Goal: Task Accomplishment & Management: Manage account settings

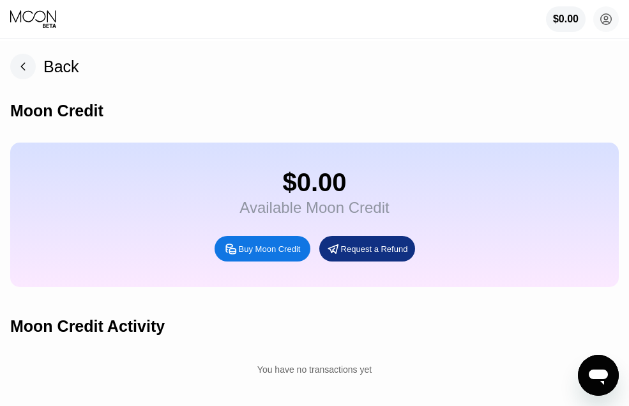
click at [58, 72] on div "Back" at bounding box center [61, 67] width 36 height 19
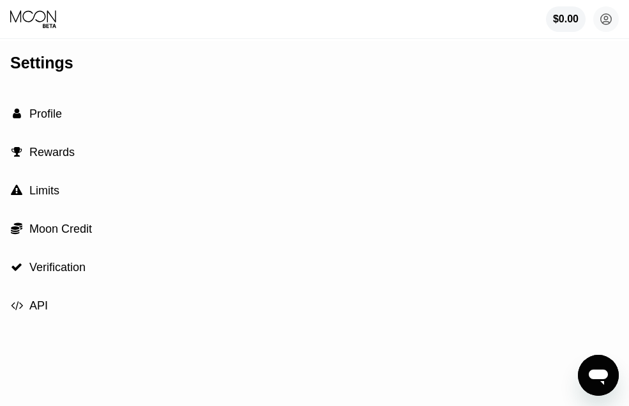
click at [95, 227] on div " Moon Credit" at bounding box center [314, 229] width 609 height 38
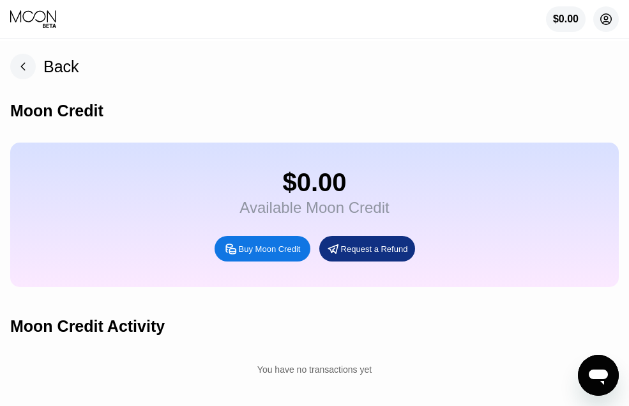
click at [604, 23] on icon at bounding box center [606, 19] width 7 height 7
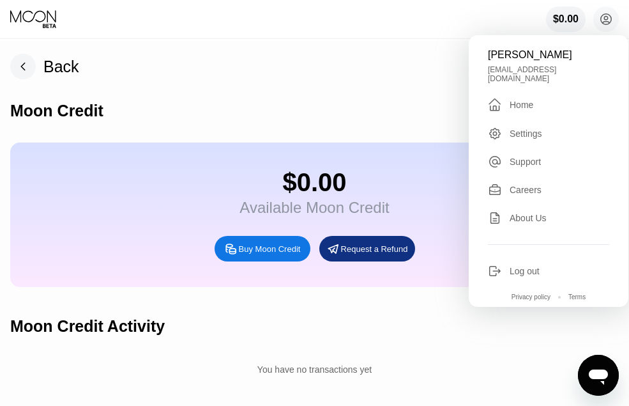
click at [533, 98] on div " Home" at bounding box center [548, 104] width 121 height 15
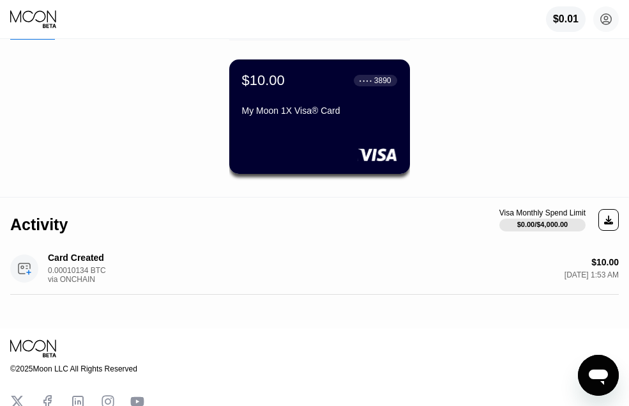
scroll to position [64, 0]
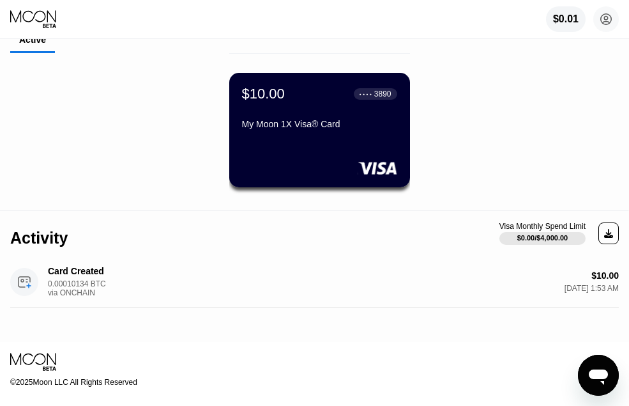
click at [327, 174] on div at bounding box center [319, 168] width 155 height 13
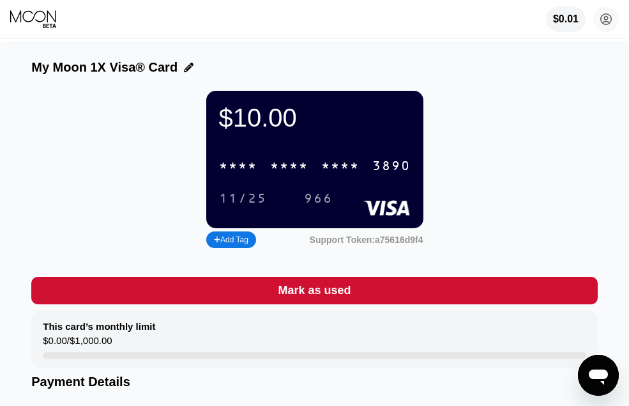
click at [283, 161] on div "* * * * * * * * * * * * 3890" at bounding box center [314, 166] width 207 height 26
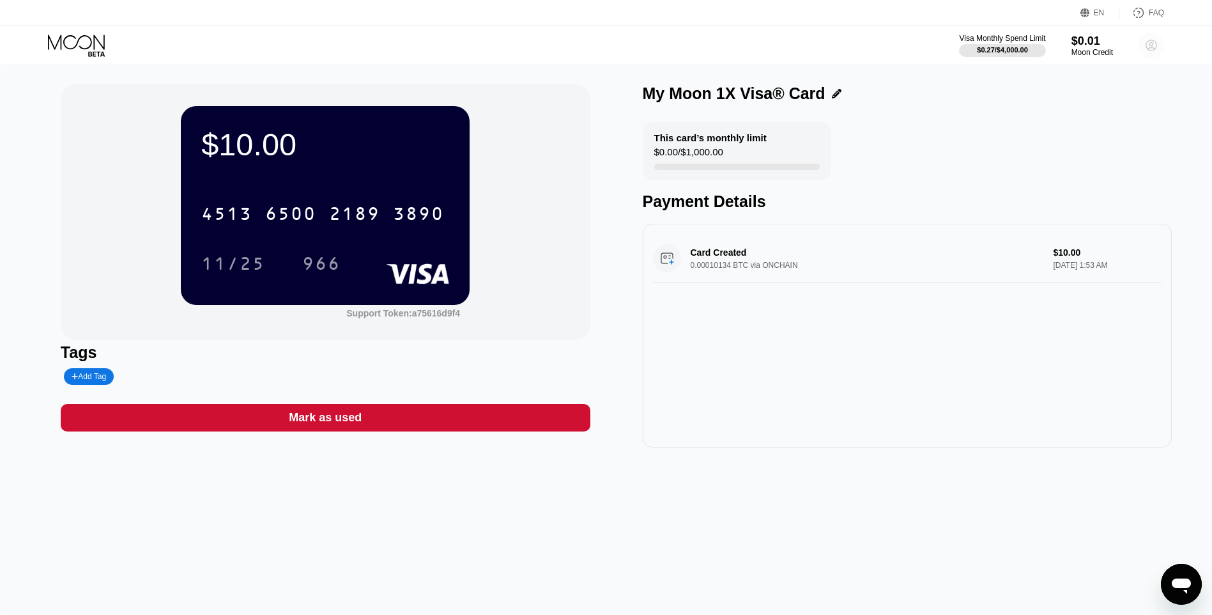
click at [629, 45] on circle at bounding box center [1152, 46] width 26 height 26
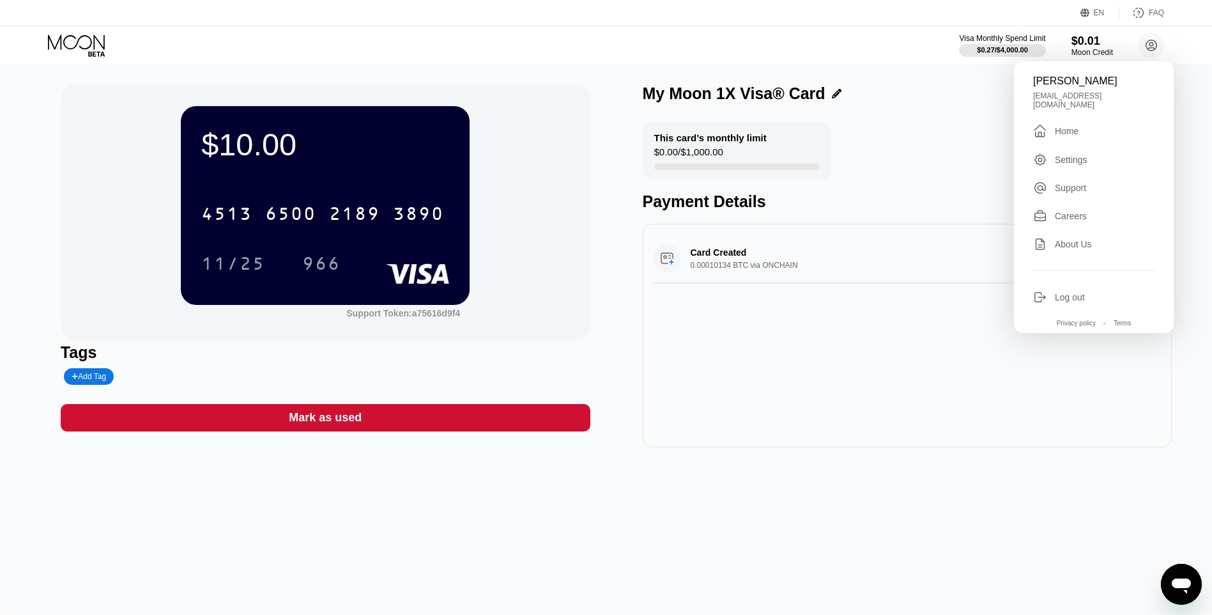
click at [353, 142] on div "$10.00" at bounding box center [325, 145] width 248 height 36
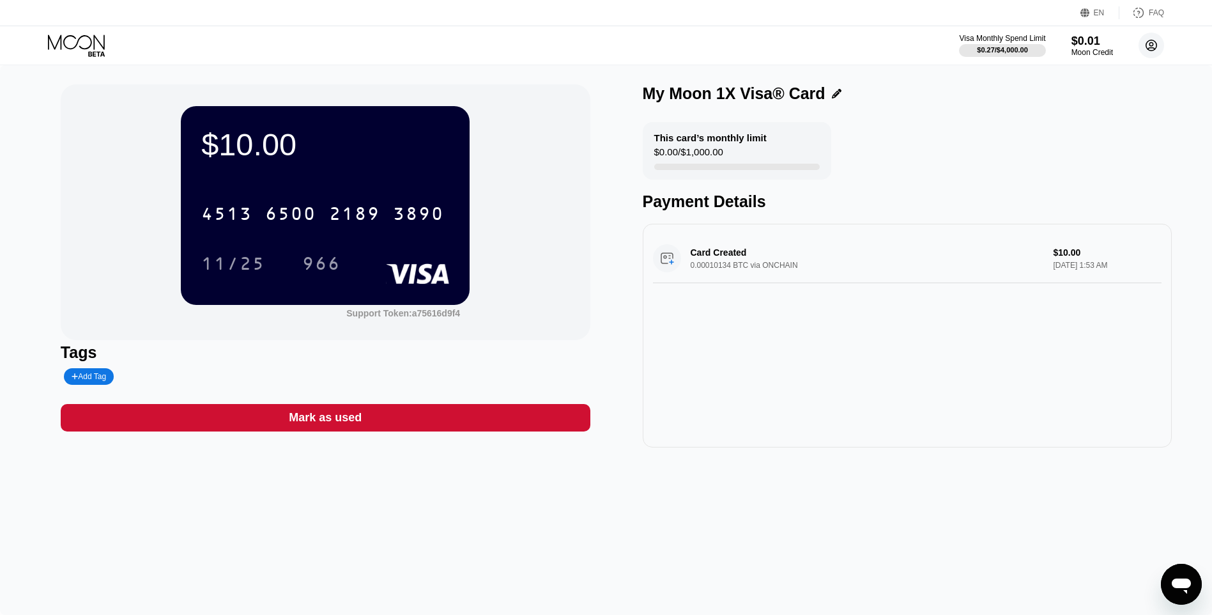
click at [629, 47] on circle at bounding box center [1152, 46] width 26 height 26
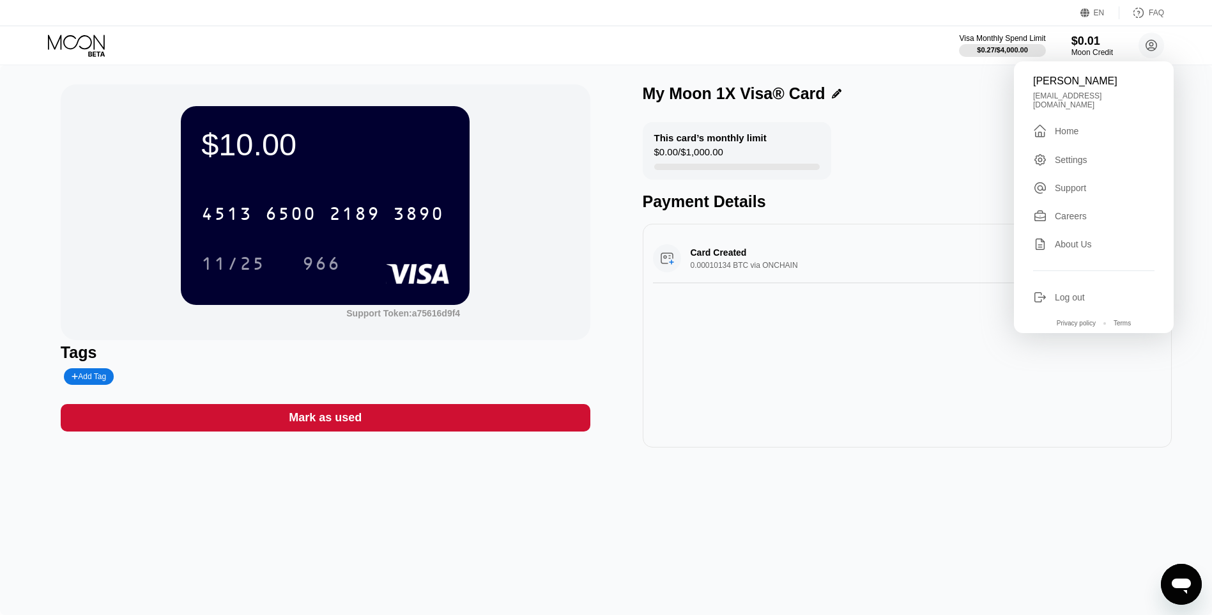
click at [629, 128] on div "Home" at bounding box center [1067, 131] width 24 height 10
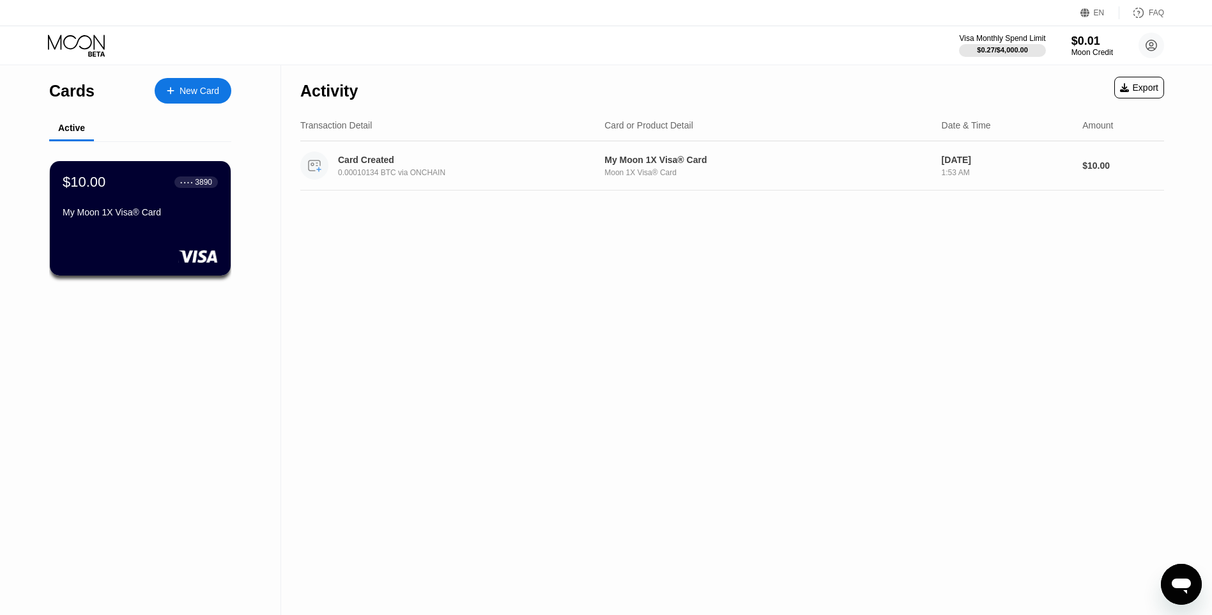
click at [629, 153] on div "Card Created 0.00010134 BTC via ONCHAIN My Moon 1X Visa® Card Moon 1X Visa® Car…" at bounding box center [732, 165] width 864 height 49
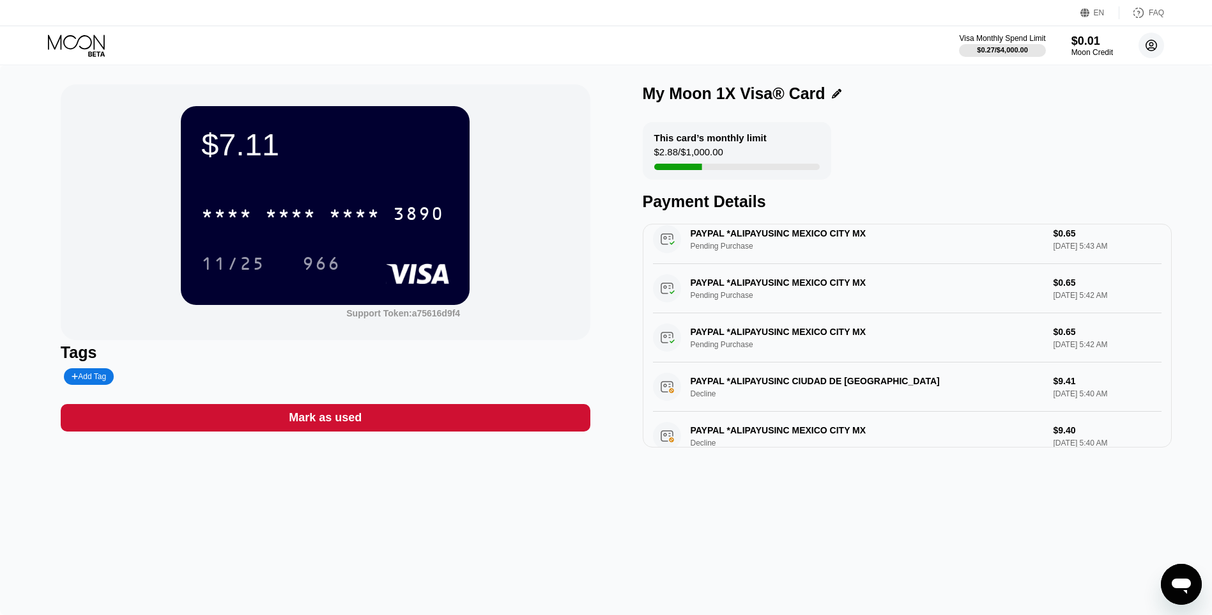
click at [629, 52] on circle at bounding box center [1152, 46] width 26 height 26
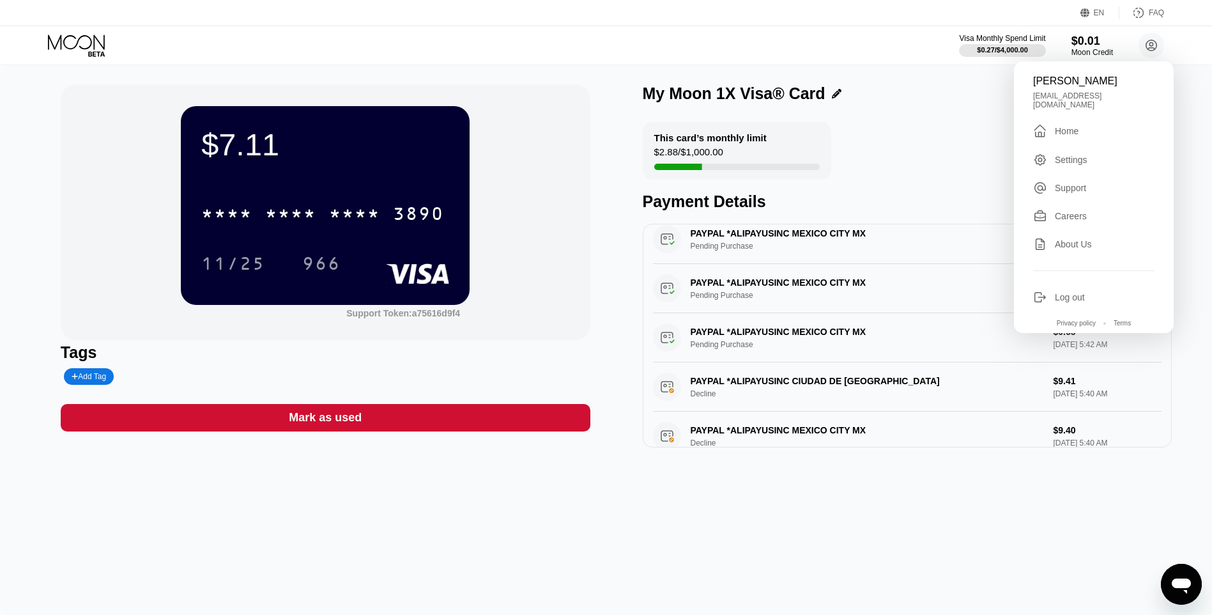
click at [629, 155] on div "Settings" at bounding box center [1071, 160] width 33 height 10
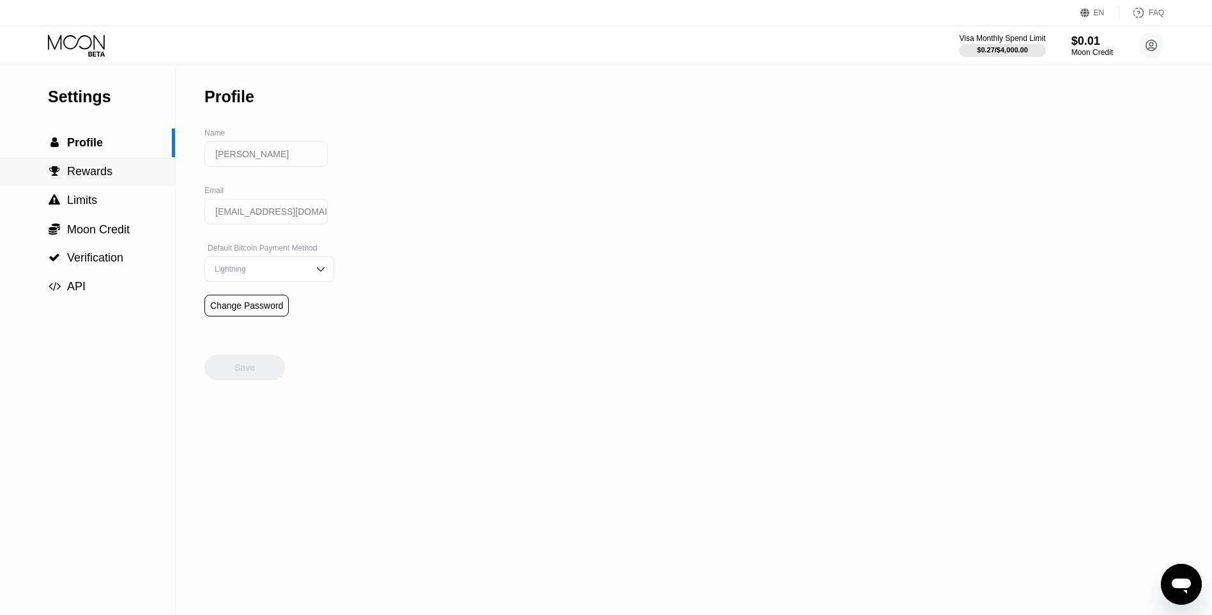
click at [100, 178] on span "Rewards" at bounding box center [89, 171] width 45 height 13
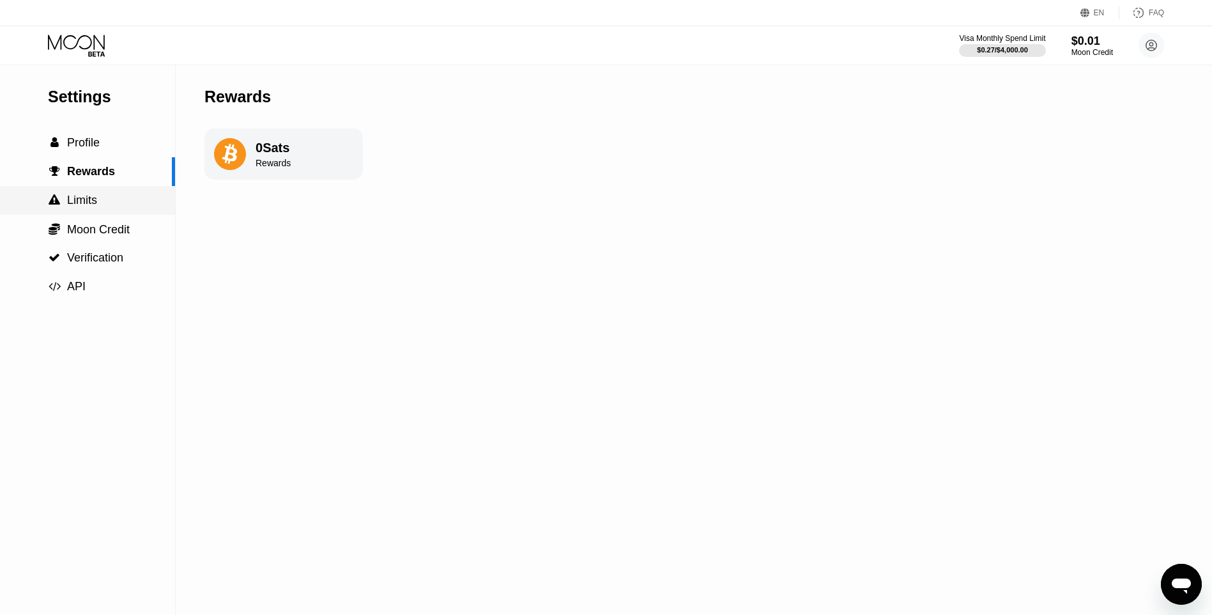
click at [106, 204] on div " Limits" at bounding box center [87, 200] width 175 height 13
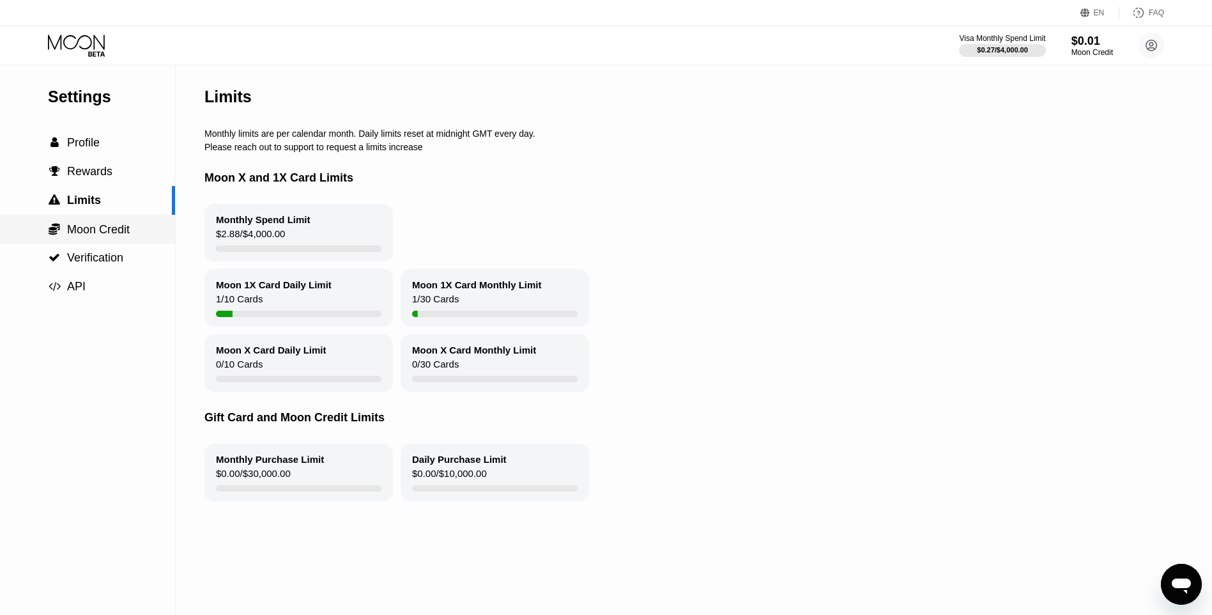
click at [110, 226] on span "Moon Credit" at bounding box center [98, 229] width 63 height 13
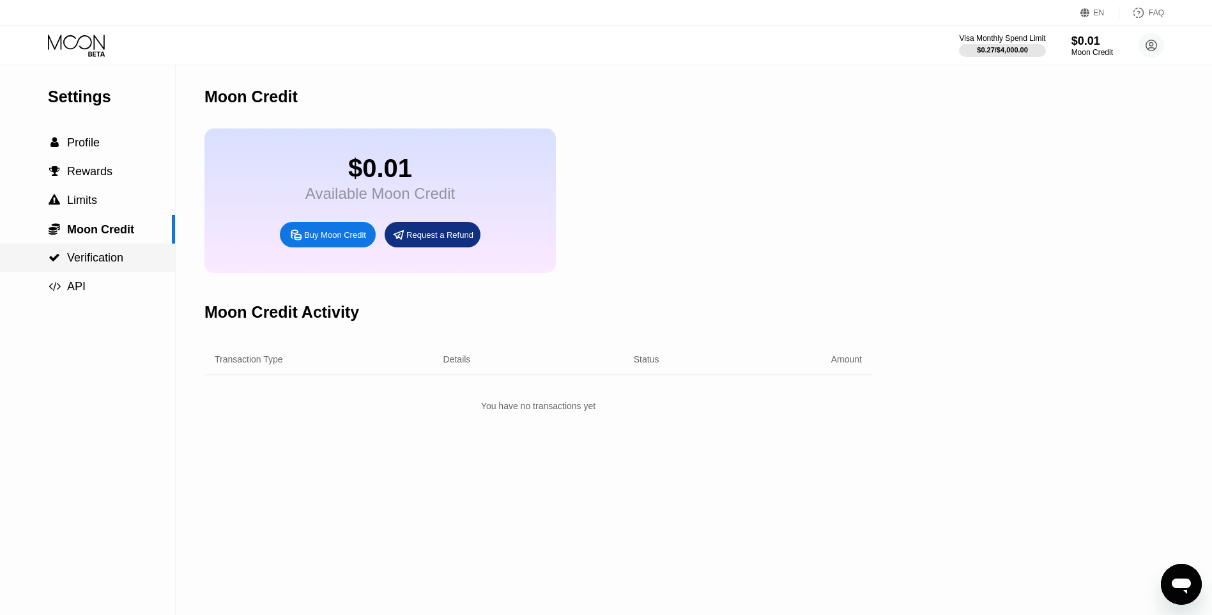
click at [121, 252] on div " Verification" at bounding box center [87, 257] width 175 height 29
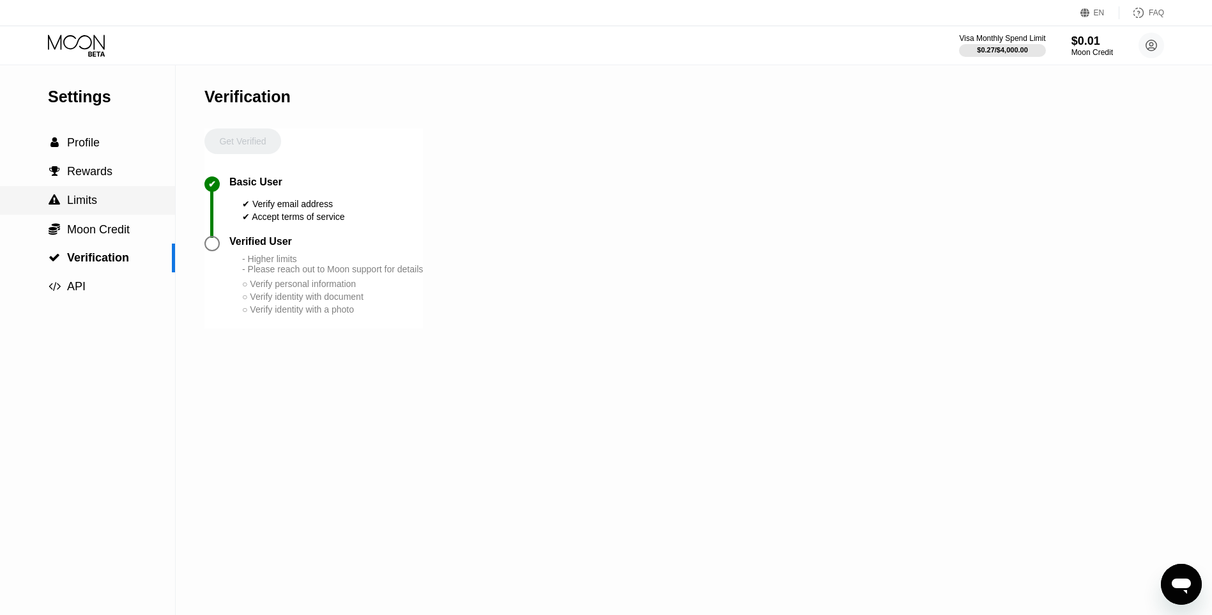
click at [118, 194] on div " Limits" at bounding box center [87, 200] width 175 height 29
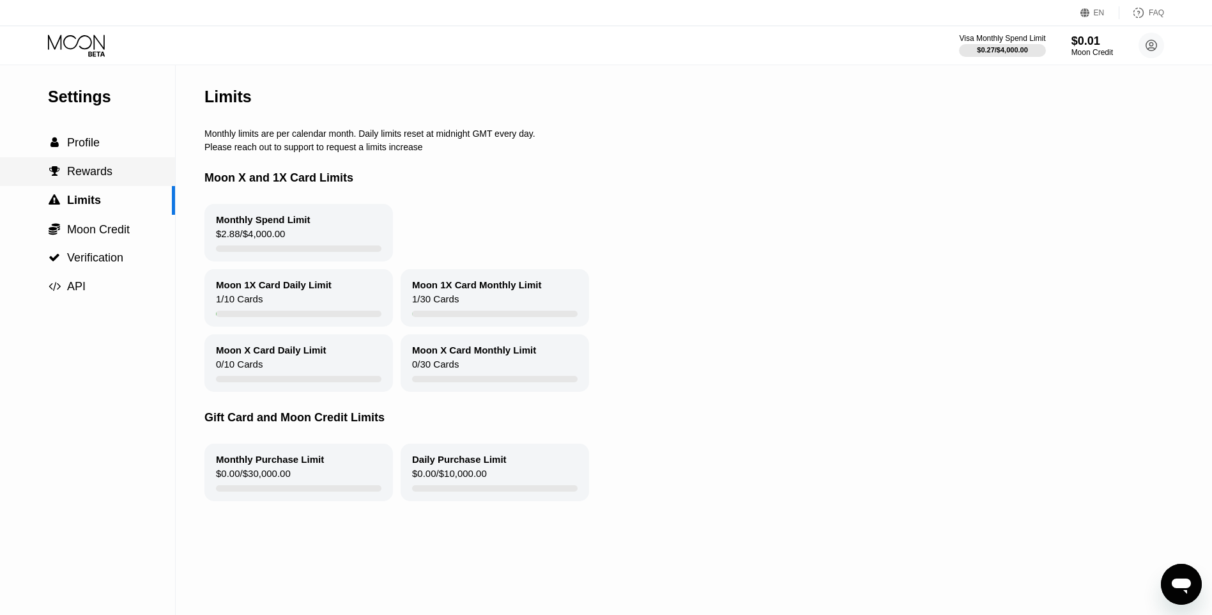
click at [117, 183] on div " Rewards" at bounding box center [87, 171] width 175 height 29
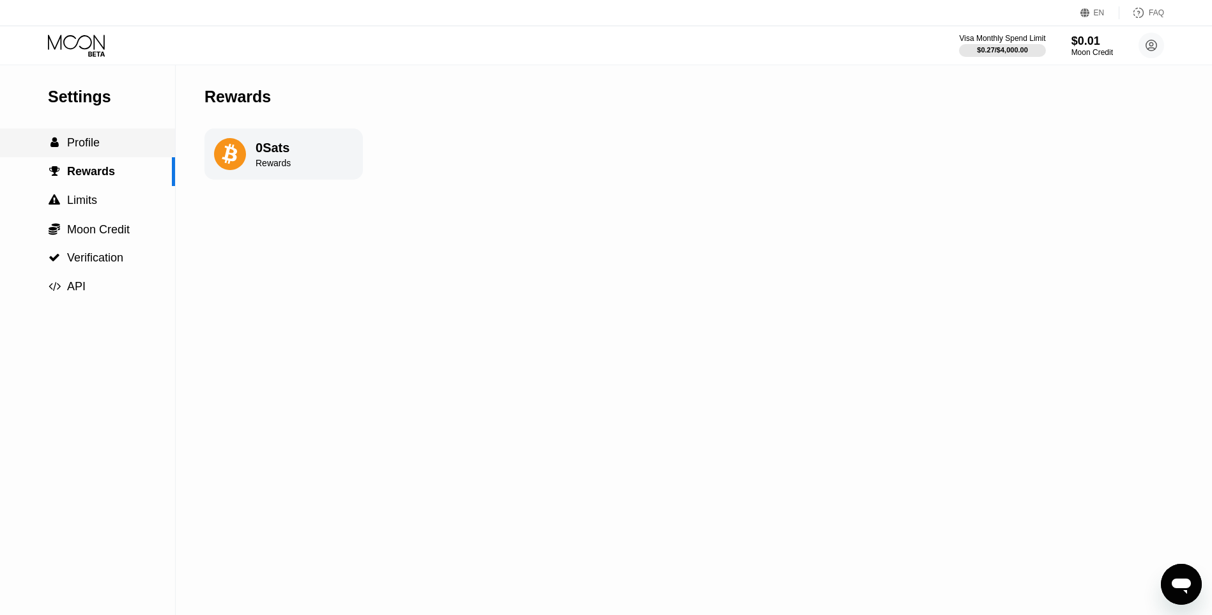
click at [117, 157] on div " Profile" at bounding box center [87, 142] width 175 height 29
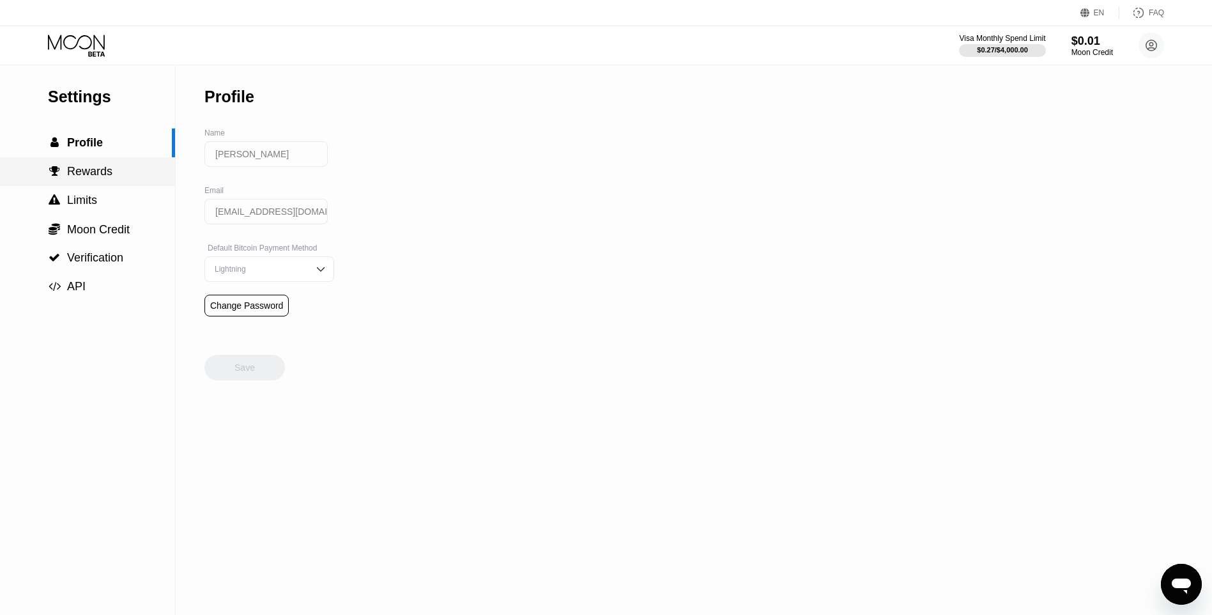
click at [96, 165] on div " Rewards" at bounding box center [87, 171] width 175 height 29
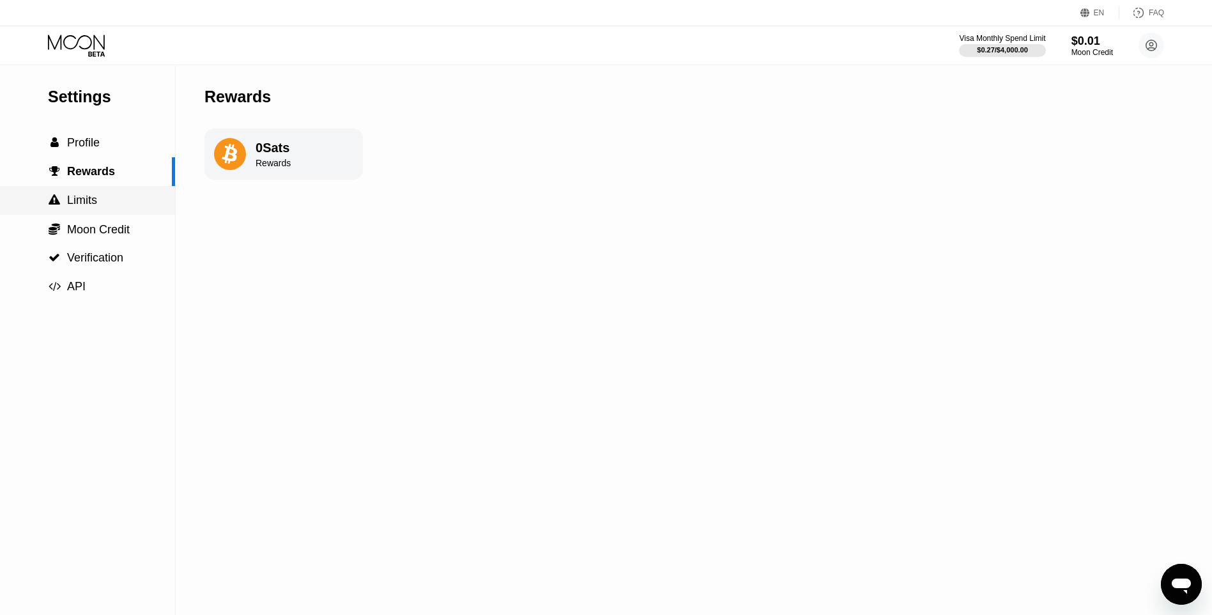
click at [92, 206] on span "Limits" at bounding box center [82, 200] width 30 height 13
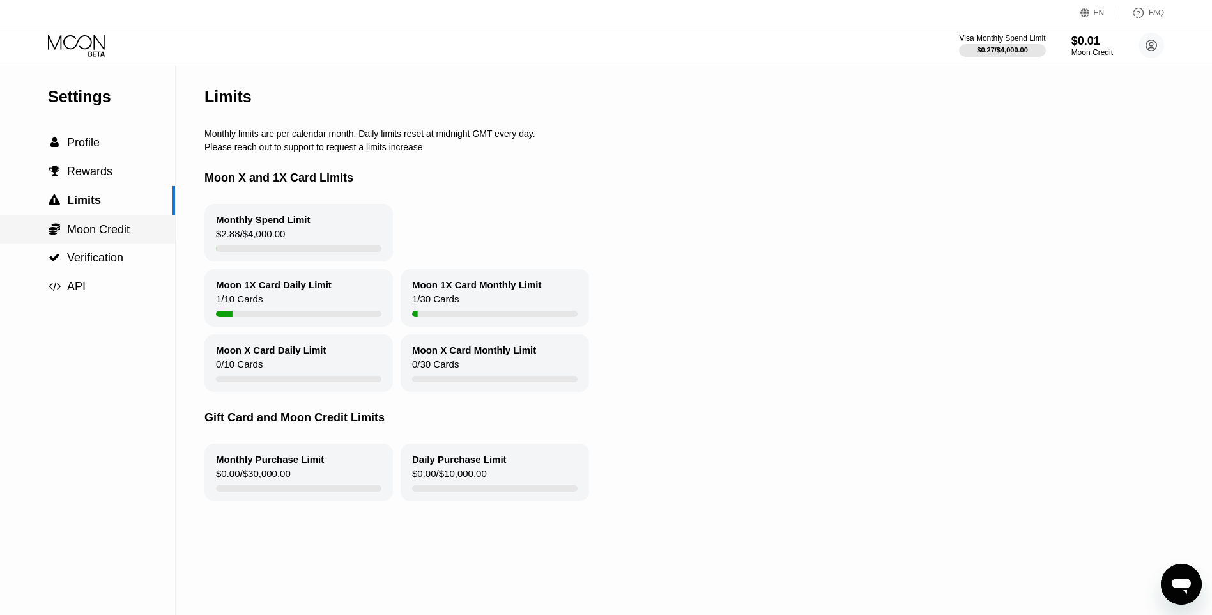
click at [92, 222] on div " Moon Credit" at bounding box center [87, 229] width 175 height 29
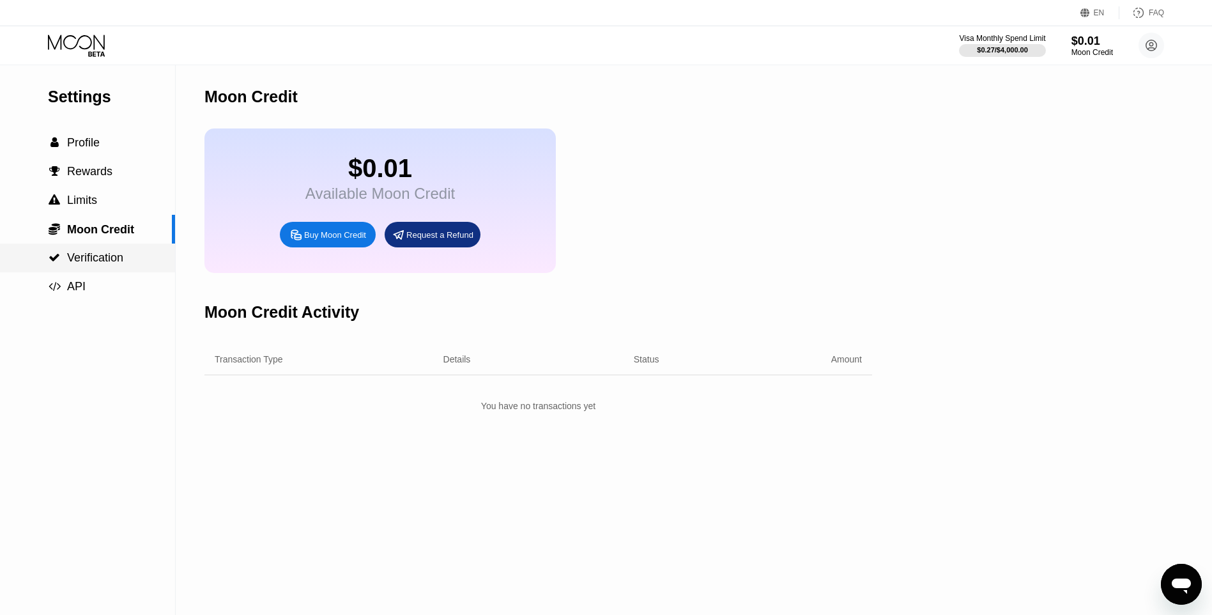
click at [95, 260] on span "Verification" at bounding box center [95, 257] width 56 height 13
